Goal: Check status: Check status

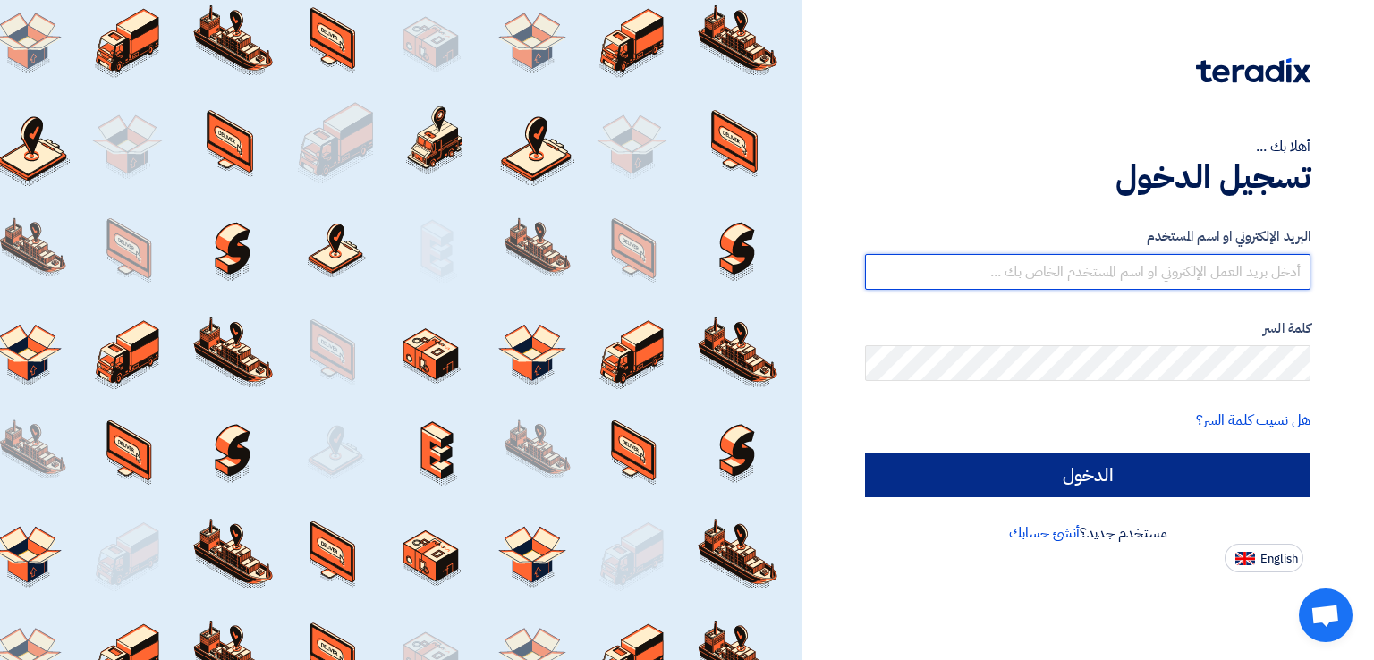
type input "[EMAIL_ADDRESS][DOMAIN_NAME]"
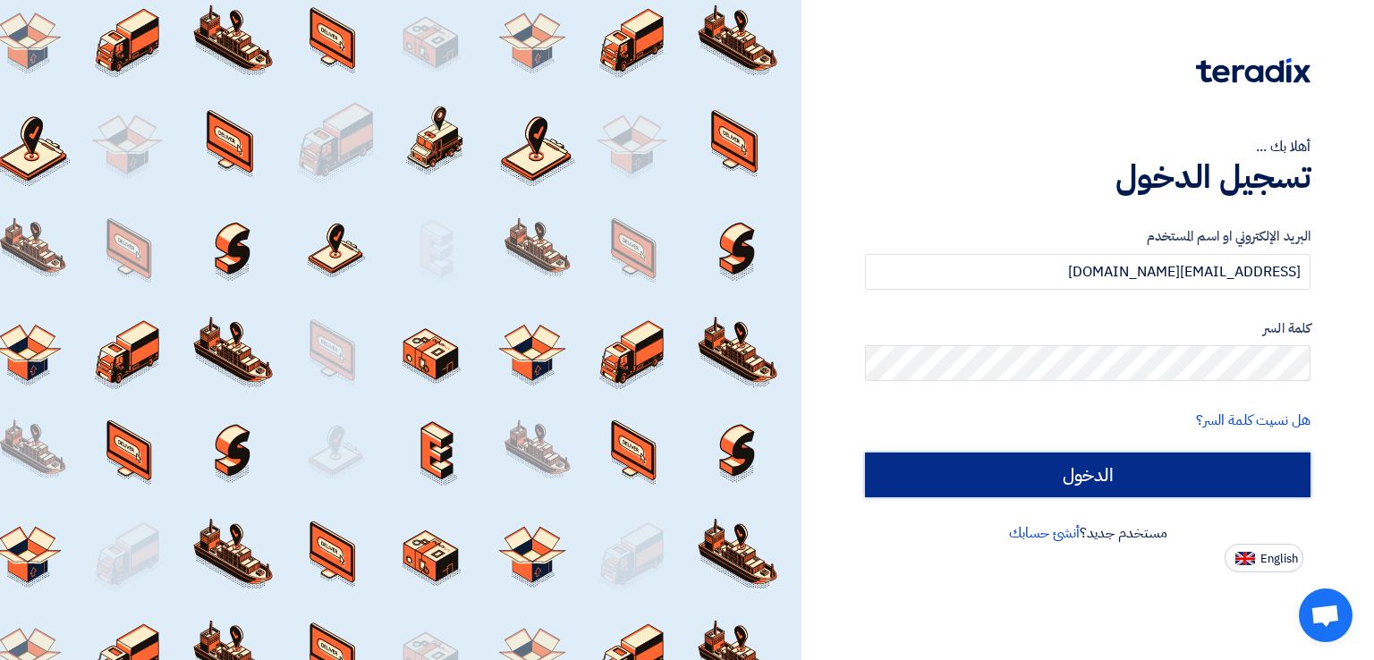
click at [1113, 472] on input "الدخول" at bounding box center [1087, 475] width 445 height 45
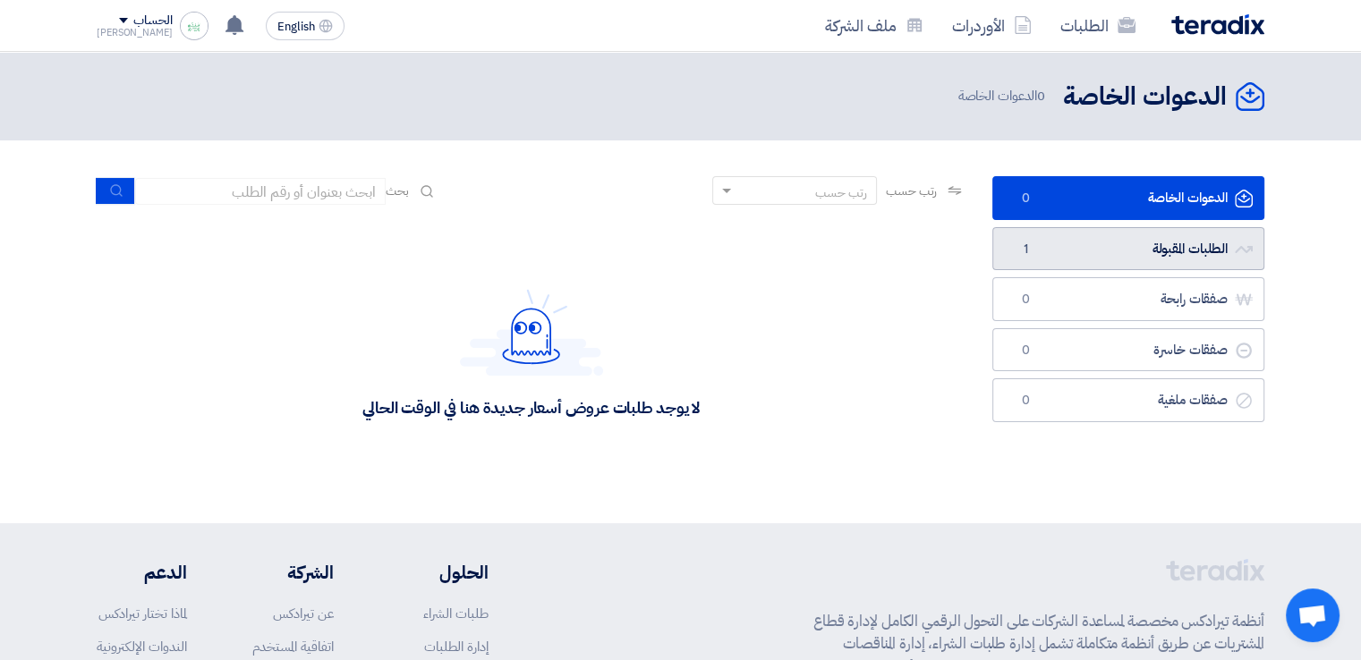
click at [1098, 253] on link "الطلبات المقبولة الطلبات المقبولة 1" at bounding box center [1128, 249] width 272 height 44
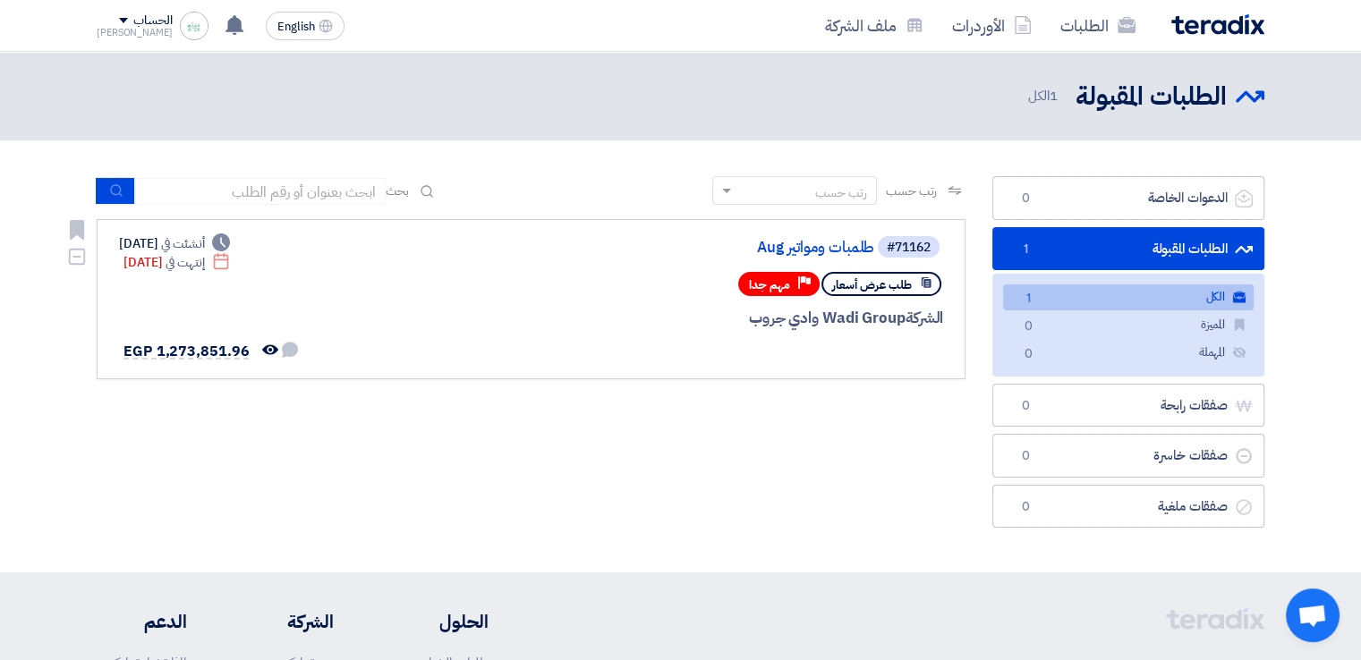
click at [762, 284] on span "مهم جدا" at bounding box center [769, 284] width 41 height 17
click at [766, 284] on span "مهم جدا" at bounding box center [769, 284] width 41 height 17
click at [689, 284] on div "طلب عرض أسعار Priority مهم جدا" at bounding box center [728, 283] width 430 height 31
